Goal: Communication & Community: Participate in discussion

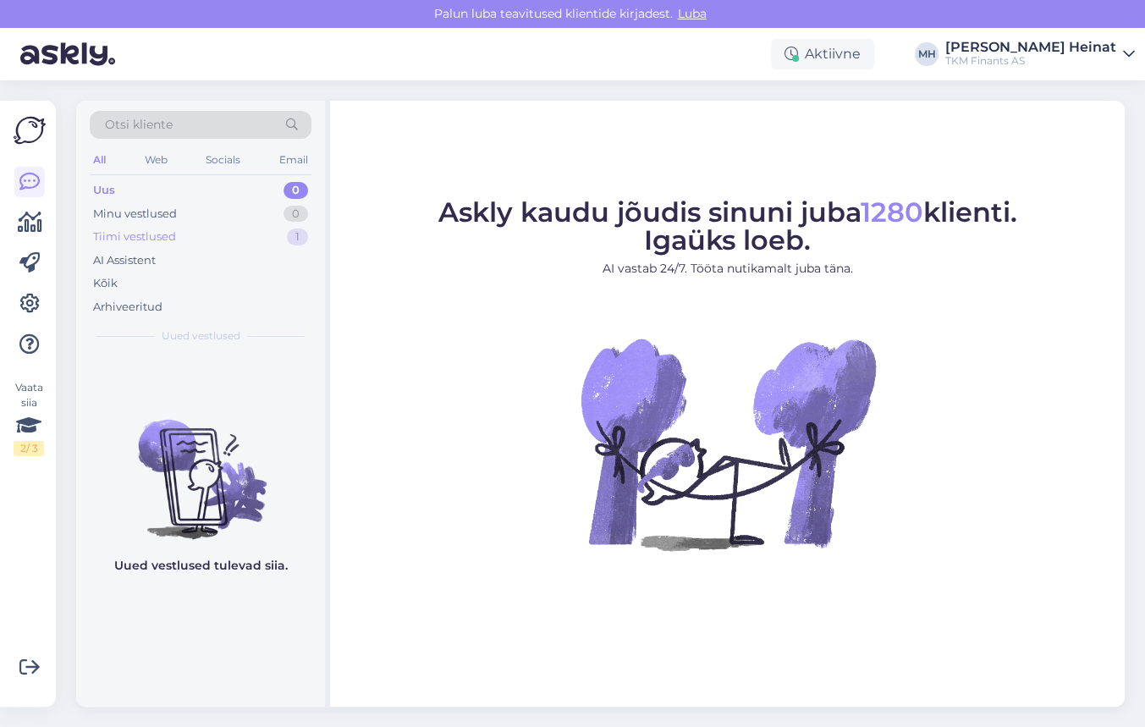
click at [193, 237] on div "Tiimi vestlused 1" at bounding box center [201, 237] width 222 height 24
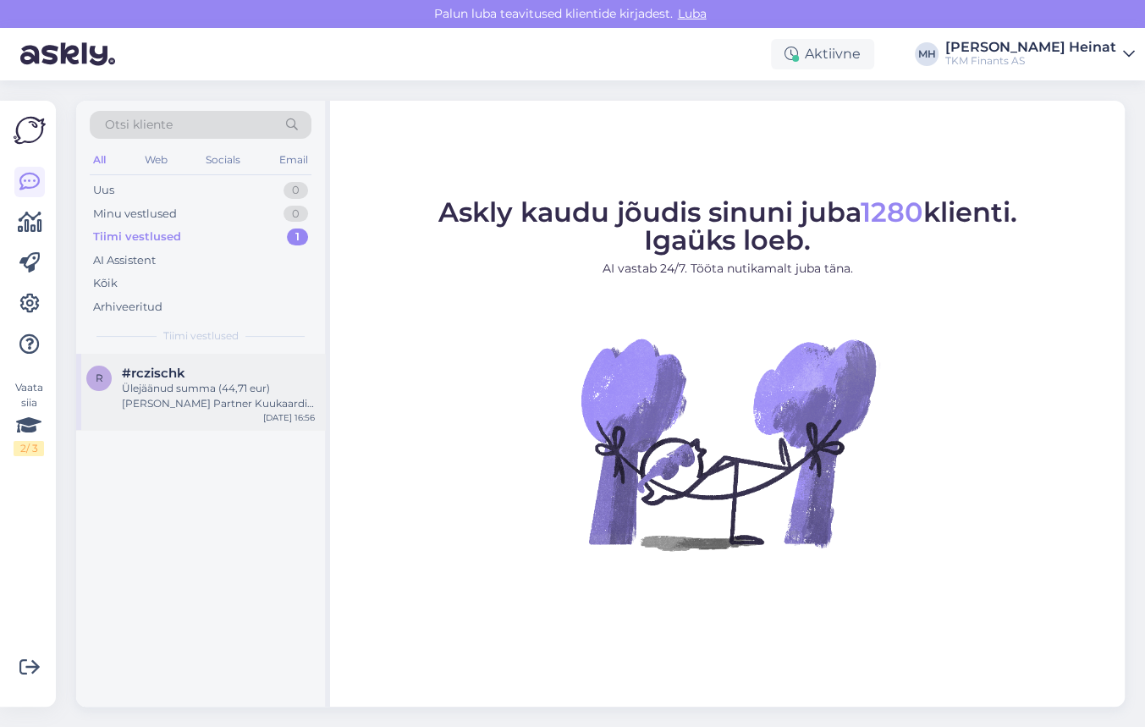
click at [212, 396] on div "Ülejäänud summa (44,71 eur) [PERSON_NAME] Partner Kuukaardi kontolt maha automa…" at bounding box center [218, 396] width 193 height 30
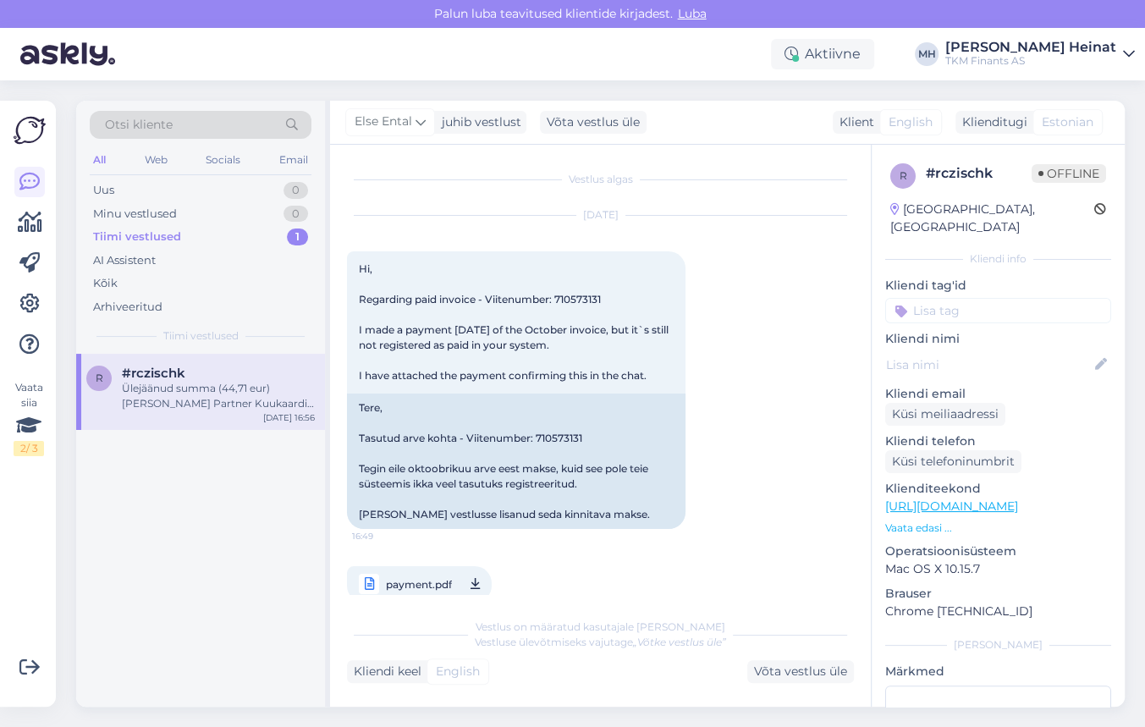
scroll to position [859, 0]
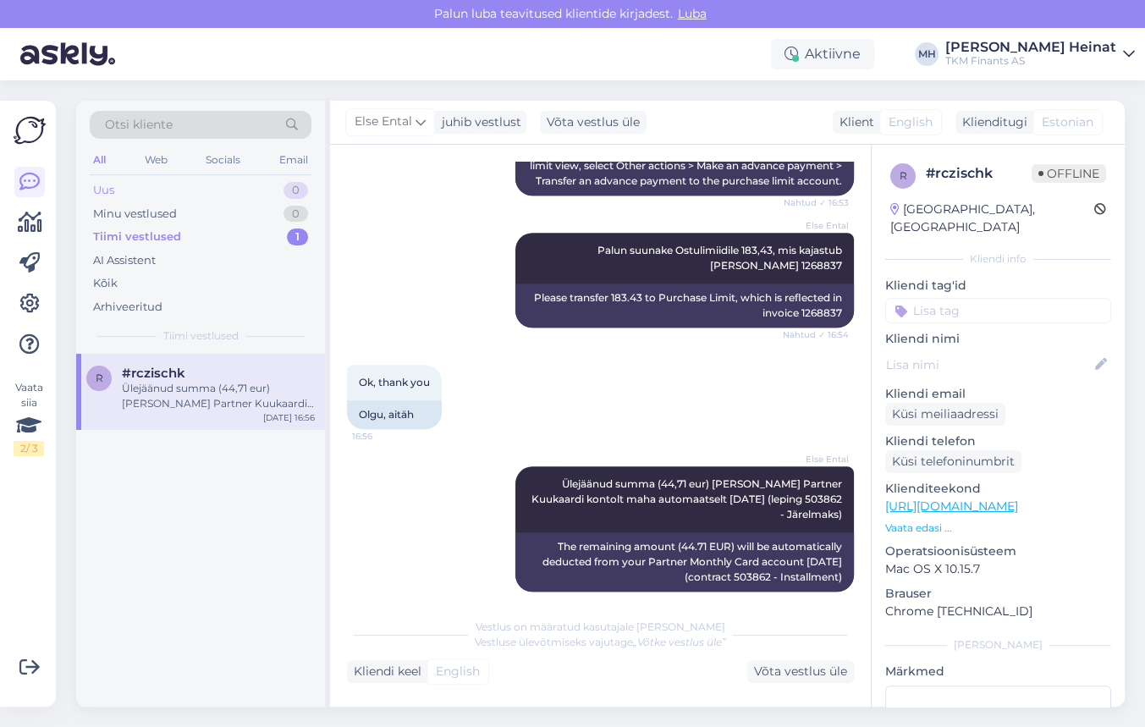
click at [143, 188] on div "Uus 0" at bounding box center [201, 191] width 222 height 24
